Goal: Task Accomplishment & Management: Use online tool/utility

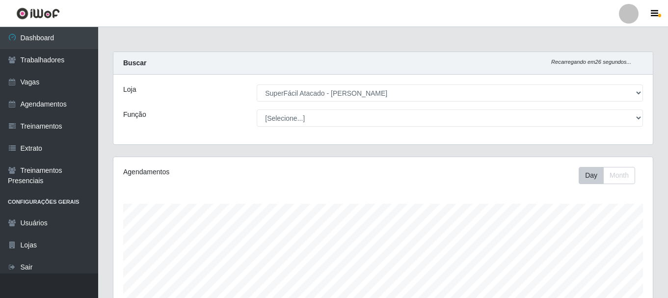
select select "399"
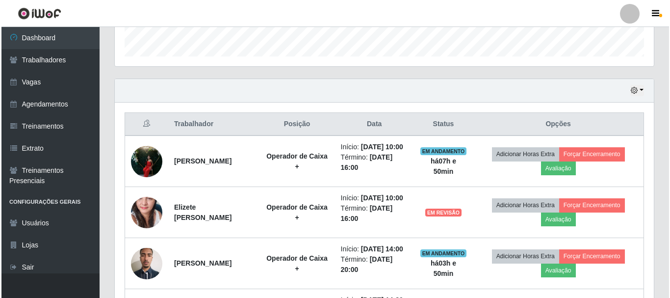
scroll to position [344, 0]
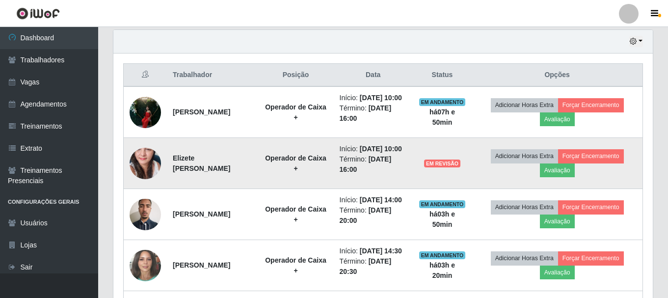
click at [142, 185] on img at bounding box center [145, 163] width 31 height 66
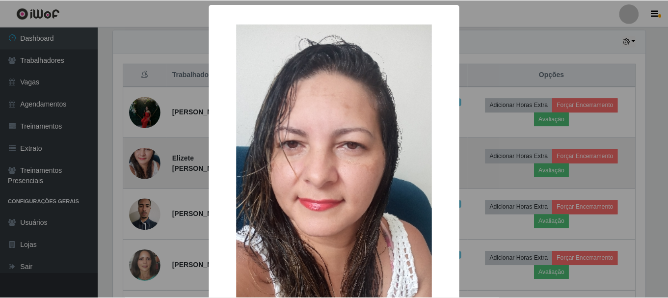
scroll to position [204, 535]
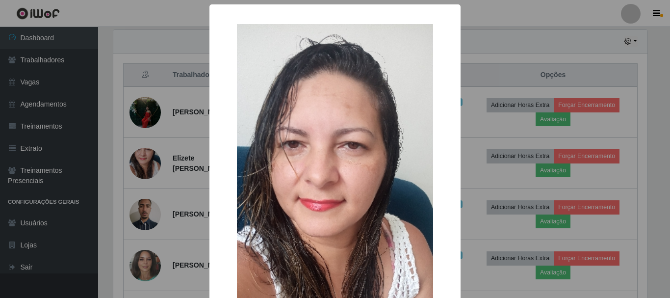
click at [163, 214] on div "× OK Cancel" at bounding box center [335, 149] width 670 height 298
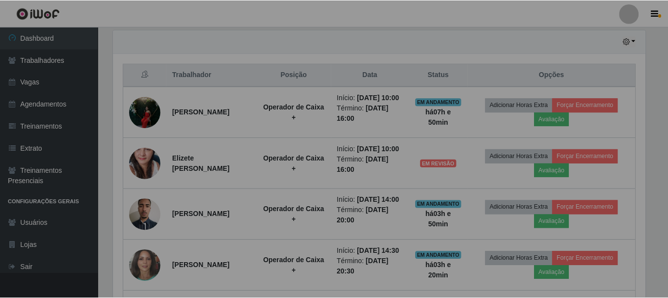
scroll to position [204, 539]
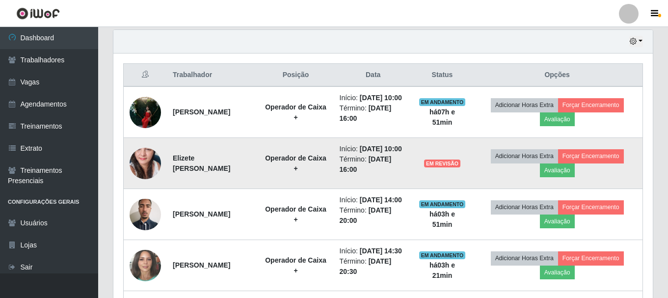
click at [153, 175] on img at bounding box center [145, 163] width 31 height 66
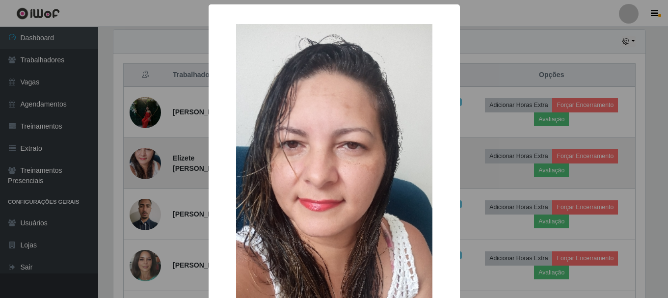
scroll to position [204, 535]
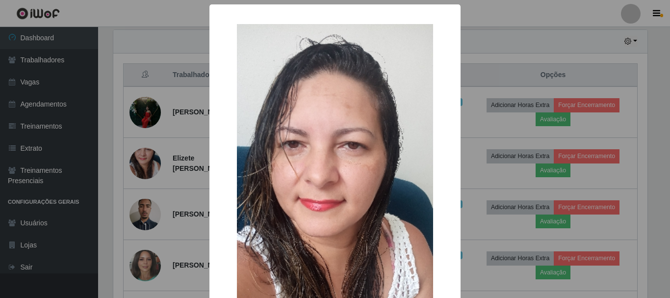
click at [163, 195] on div "× OK Cancel" at bounding box center [335, 149] width 670 height 298
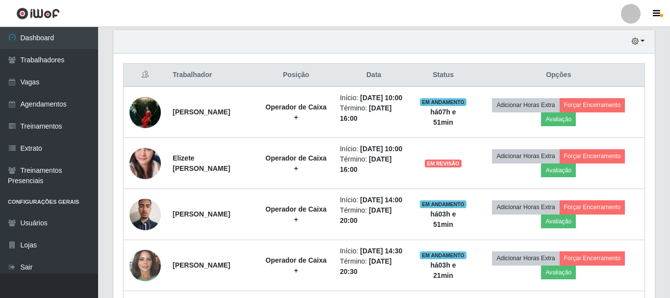
scroll to position [204, 539]
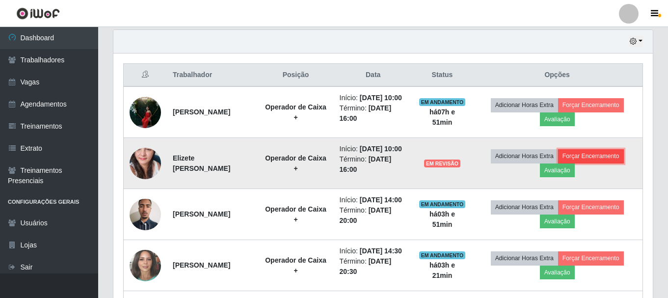
click at [612, 163] on button "Forçar Encerramento" at bounding box center [591, 156] width 66 height 14
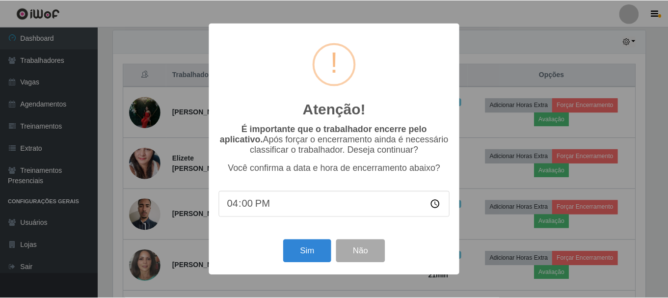
scroll to position [204, 535]
click at [304, 252] on button "Sim" at bounding box center [308, 251] width 48 height 23
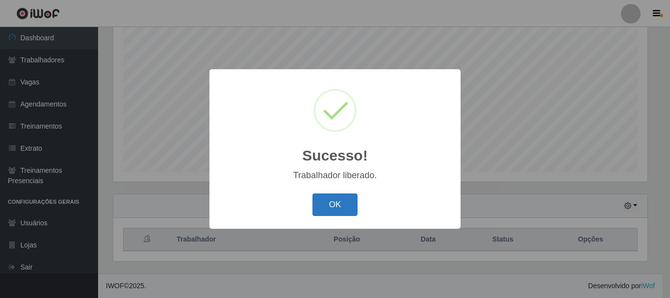
click at [339, 205] on button "OK" at bounding box center [336, 204] width 46 height 23
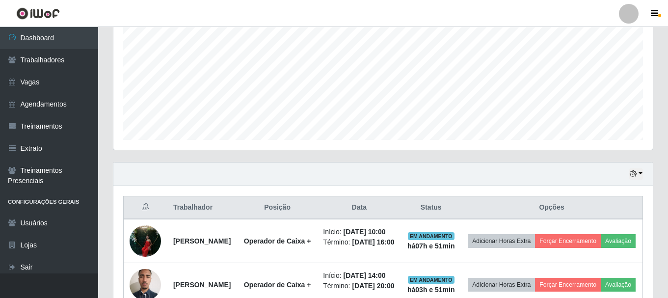
scroll to position [277, 0]
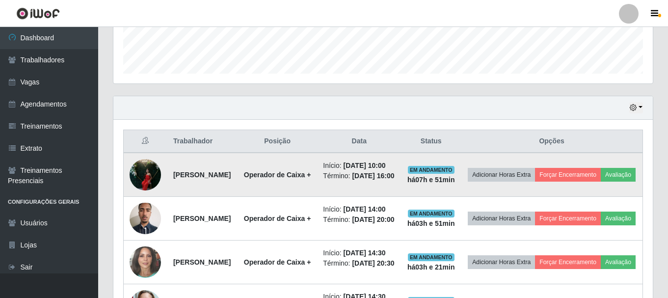
click at [153, 187] on img at bounding box center [145, 175] width 31 height 42
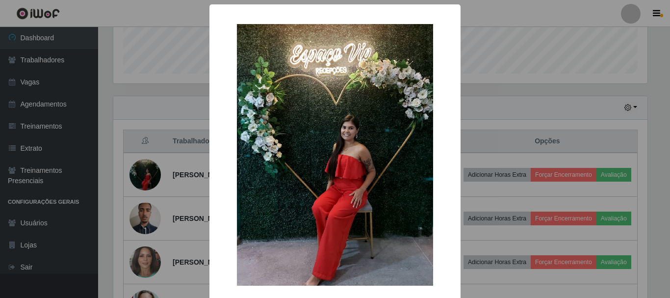
drag, startPoint x: 183, startPoint y: 204, endPoint x: 202, endPoint y: 202, distance: 19.2
click at [184, 204] on div "× OK Cancel" at bounding box center [335, 149] width 670 height 298
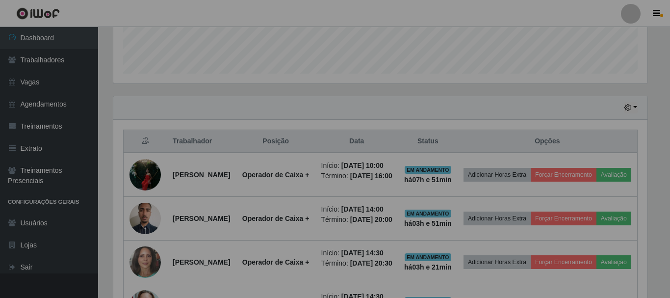
scroll to position [204, 539]
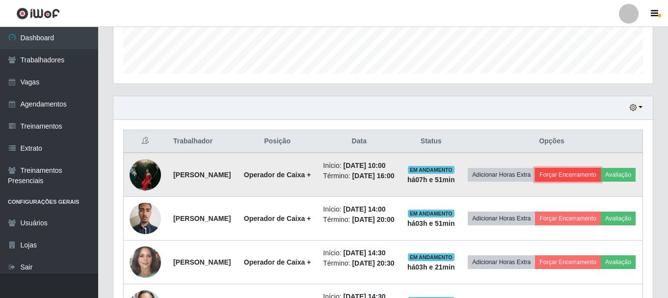
click at [601, 173] on button "Forçar Encerramento" at bounding box center [568, 175] width 66 height 14
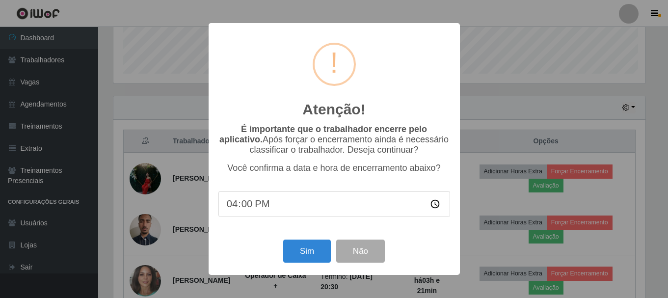
scroll to position [204, 535]
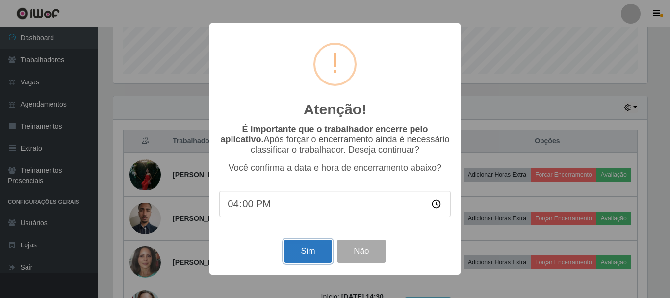
click at [307, 251] on button "Sim" at bounding box center [308, 251] width 48 height 23
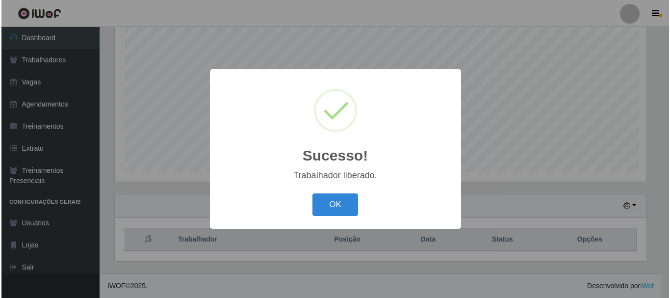
scroll to position [0, 0]
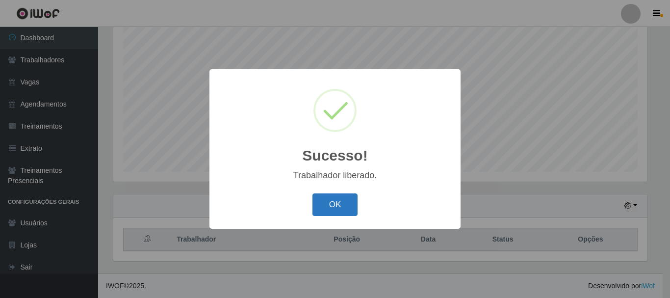
click at [327, 208] on button "OK" at bounding box center [336, 204] width 46 height 23
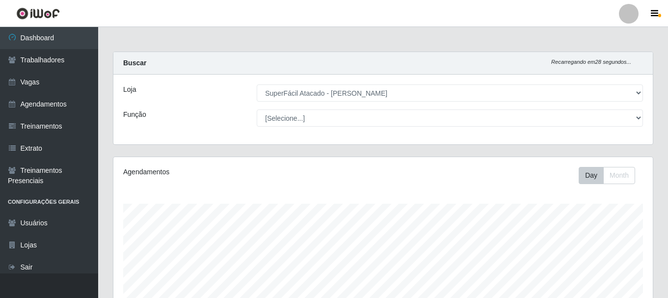
click at [399, 189] on div "Agendamentos Day Month 12/07 Agendamentos 38.67" at bounding box center [382, 259] width 539 height 204
